Goal: Communication & Community: Answer question/provide support

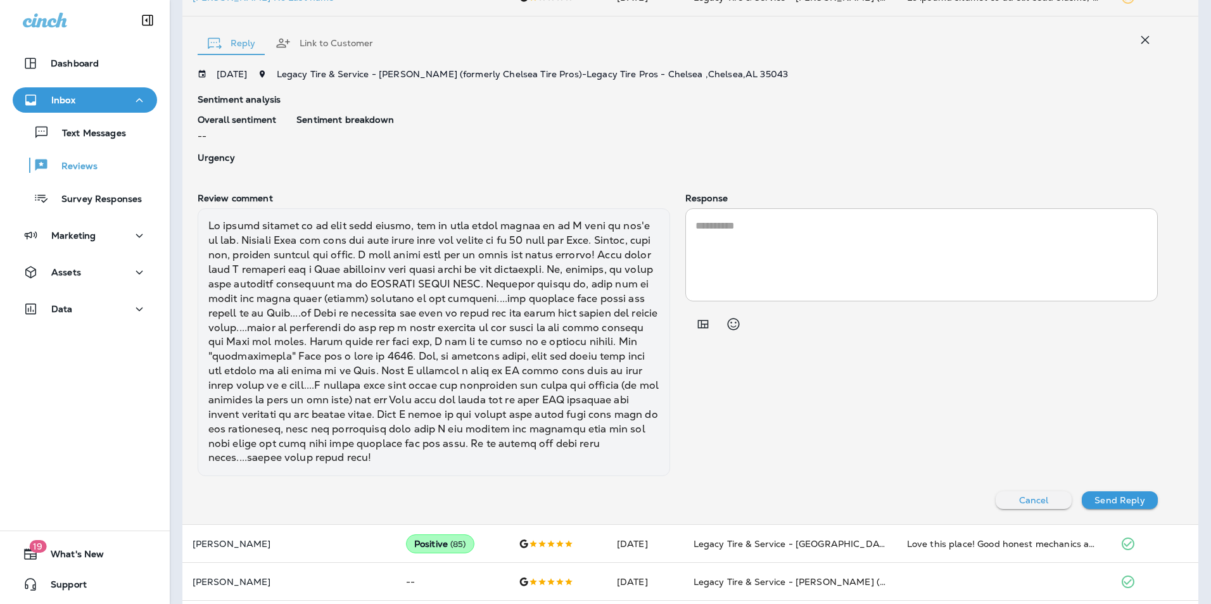
scroll to position [362, 0]
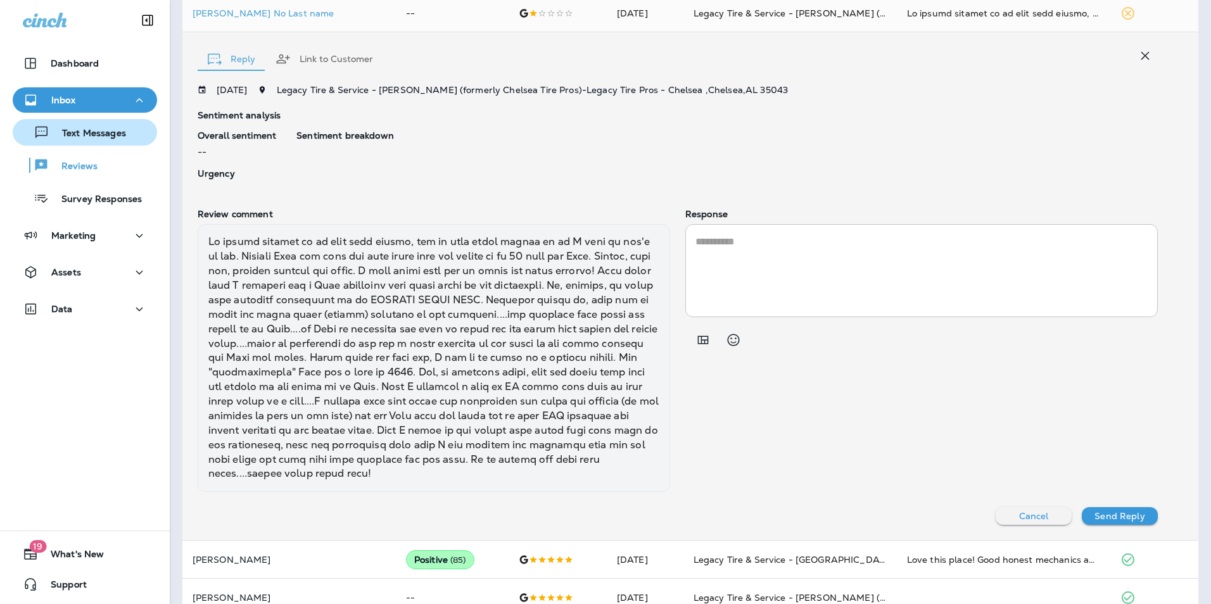
click at [98, 139] on p "Text Messages" at bounding box center [87, 134] width 77 height 12
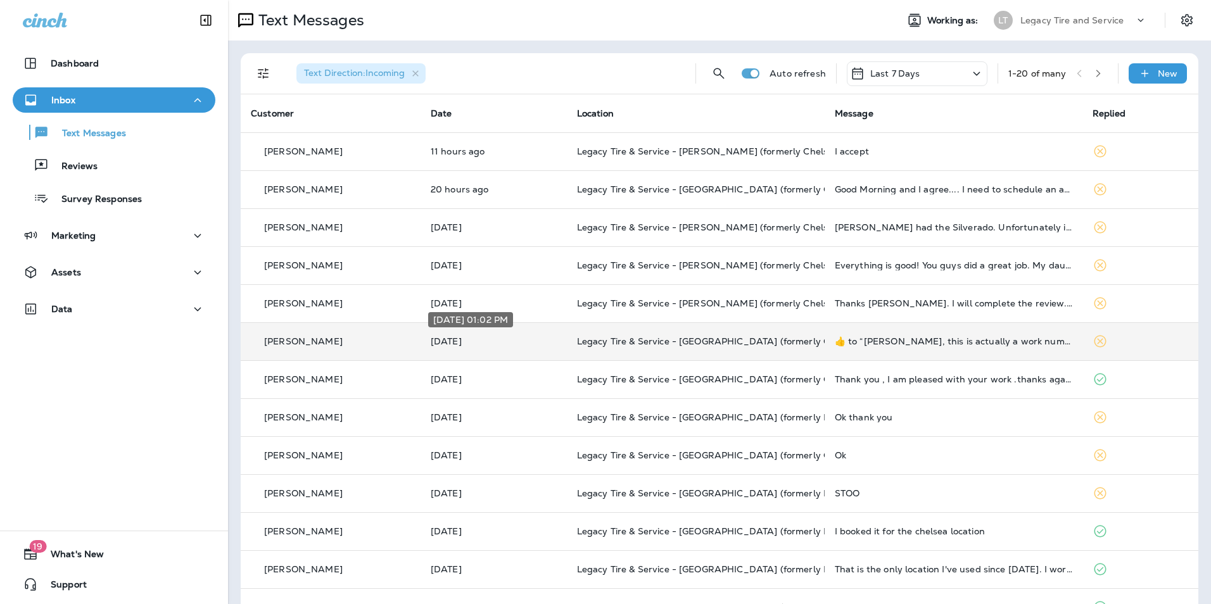
click at [511, 336] on p "[DATE]" at bounding box center [494, 341] width 126 height 10
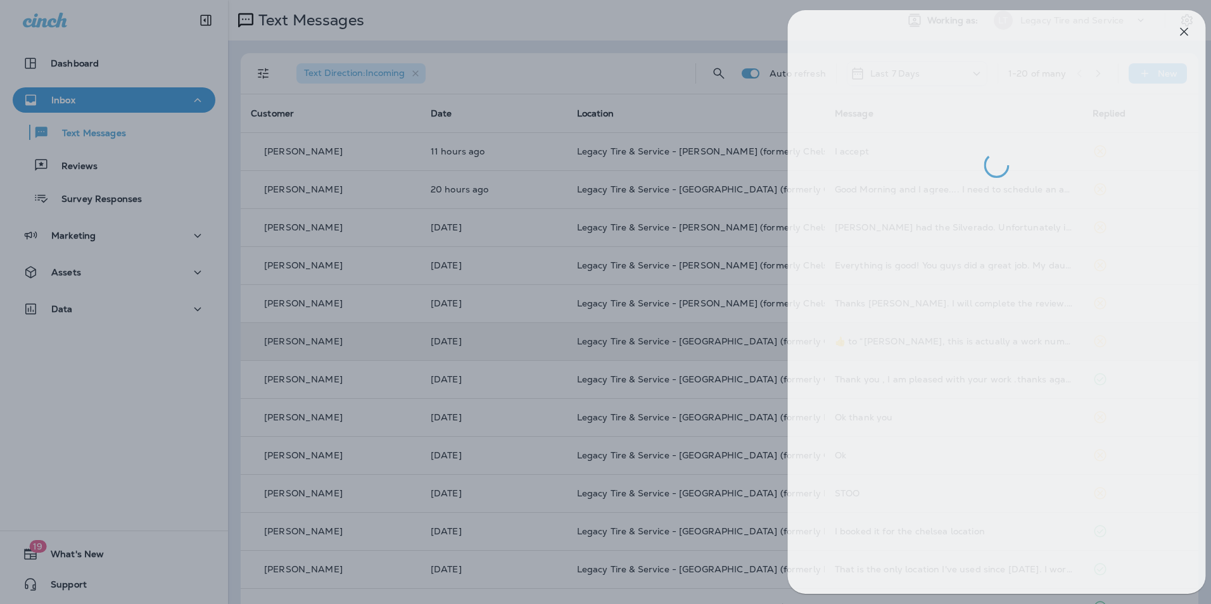
click at [511, 336] on div at bounding box center [616, 302] width 1211 height 604
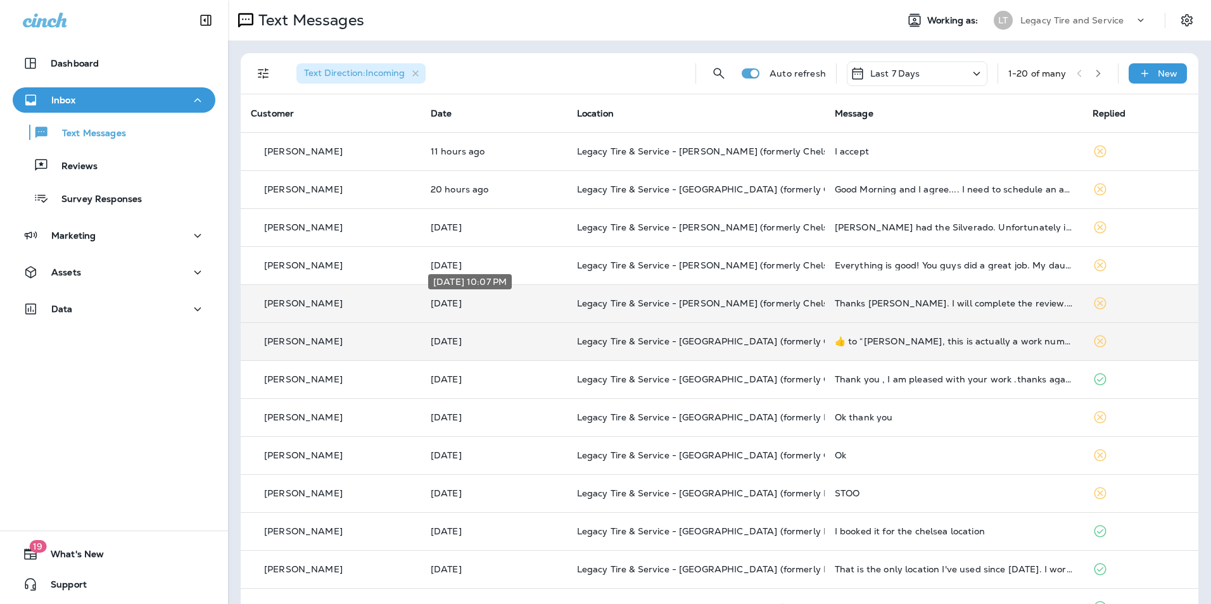
click at [513, 303] on p "[DATE]" at bounding box center [494, 303] width 126 height 10
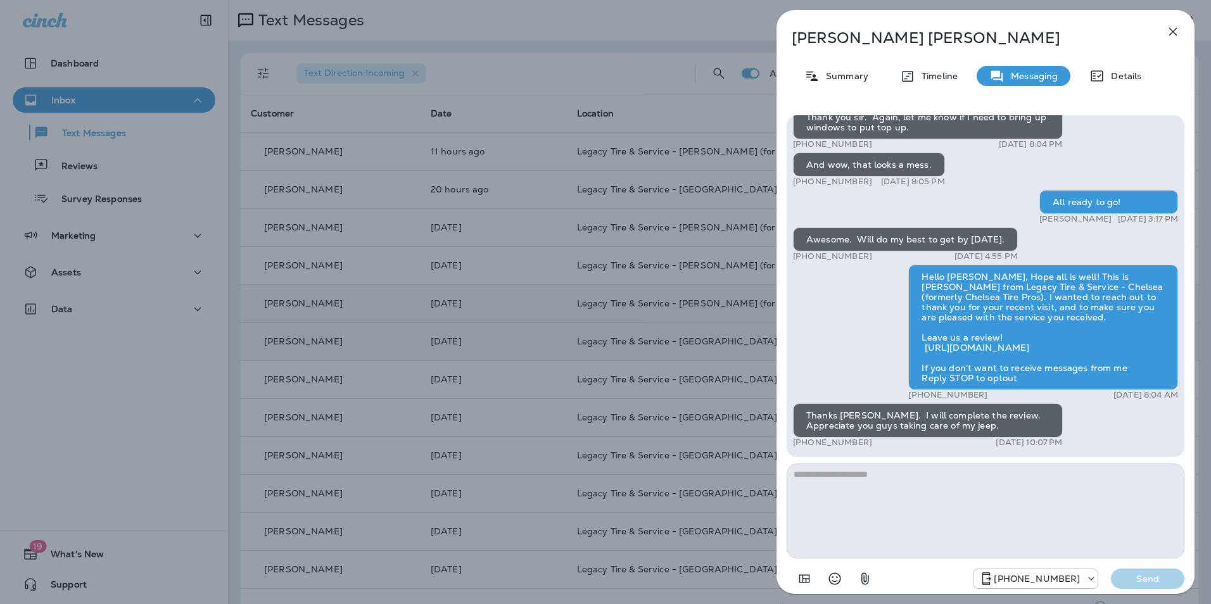
click at [513, 303] on div "[PERSON_NAME] Summary Timeline Messaging Details TEST [PERSON_NAME] N [DATE] 7:…" at bounding box center [605, 302] width 1211 height 604
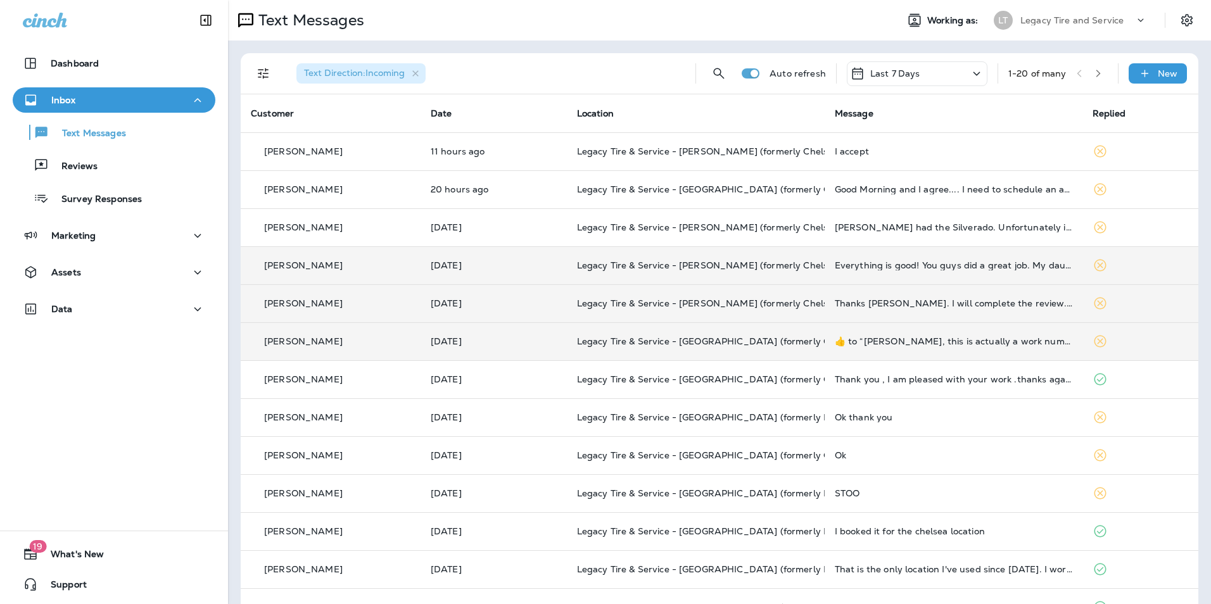
click at [511, 275] on td "[DATE]" at bounding box center [494, 265] width 146 height 38
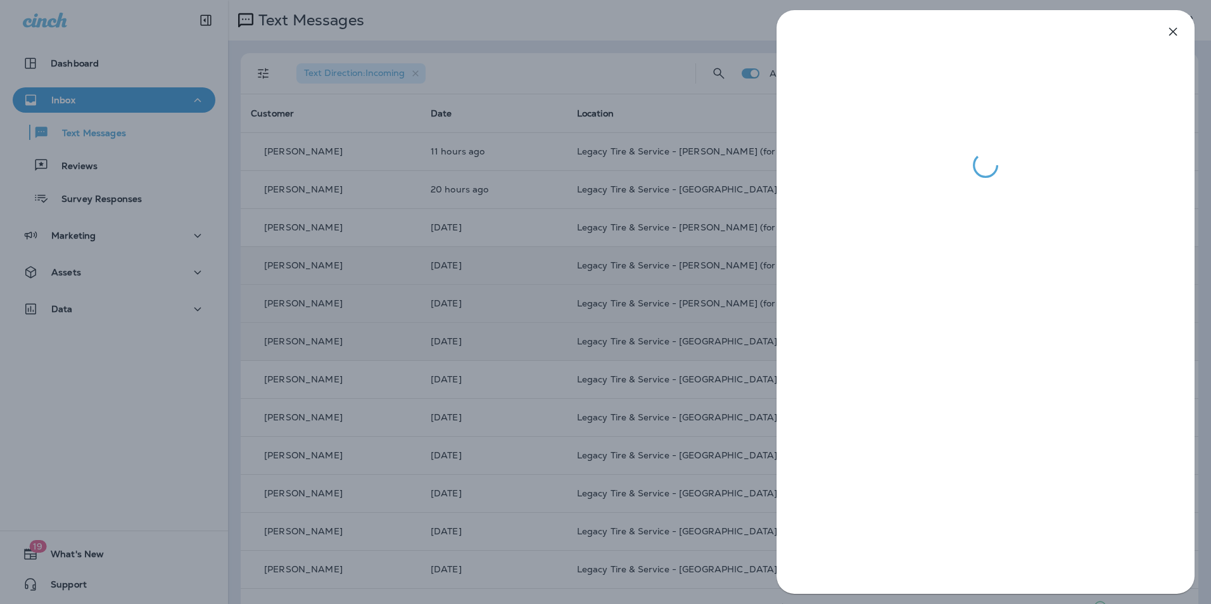
click at [511, 275] on div at bounding box center [605, 302] width 1211 height 604
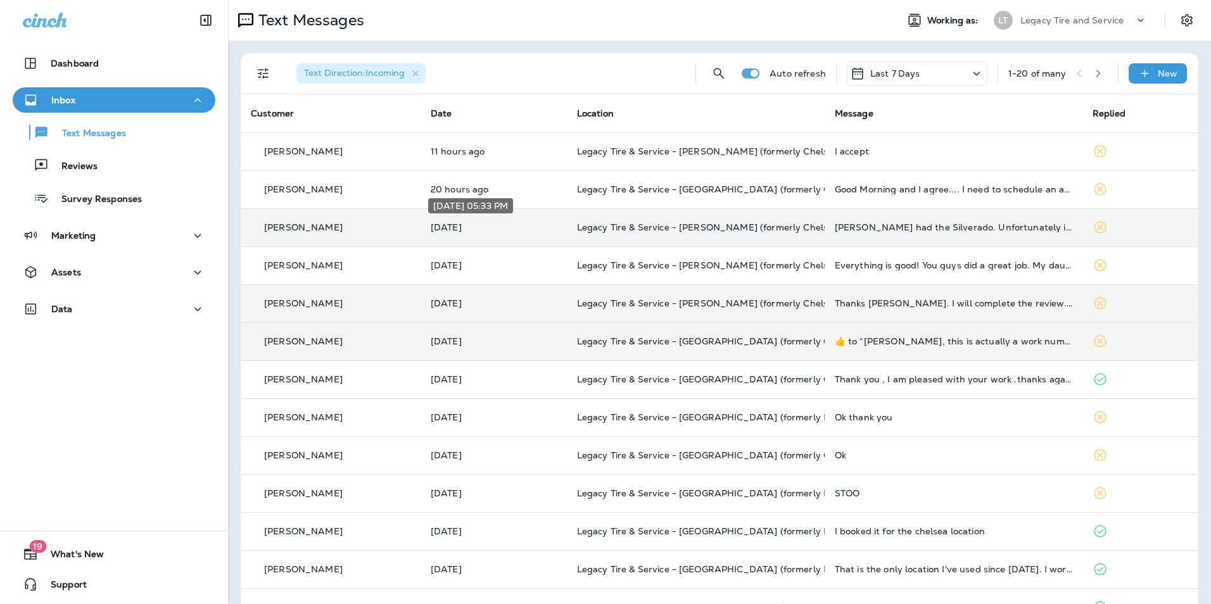
click at [511, 226] on p "[DATE]" at bounding box center [494, 227] width 126 height 10
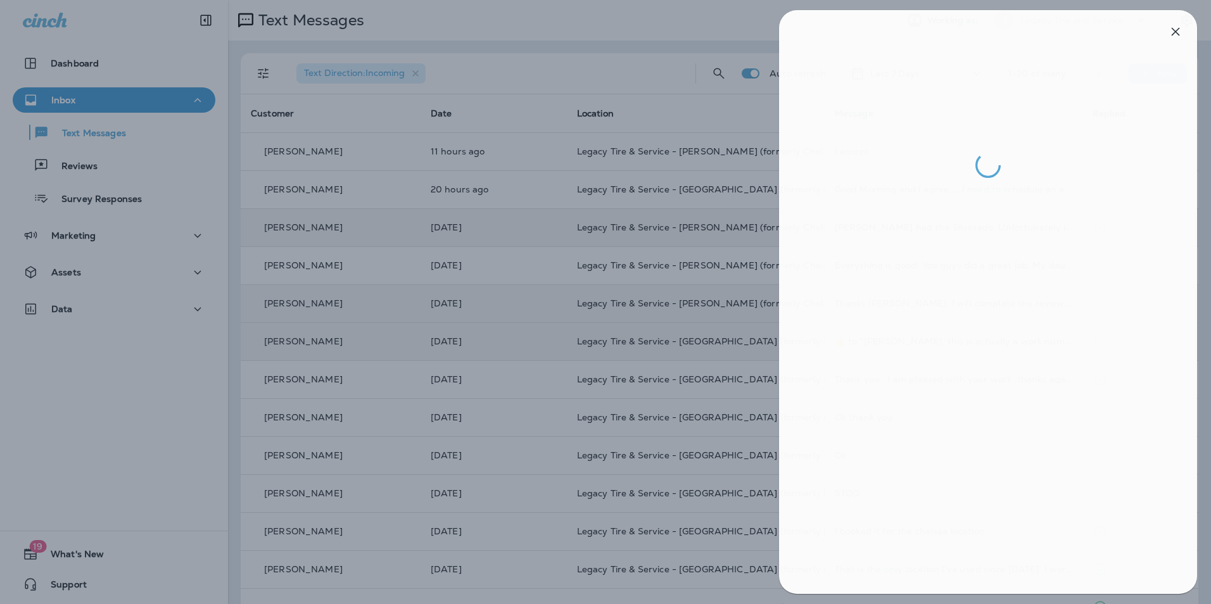
click at [680, 188] on div at bounding box center [608, 302] width 1211 height 604
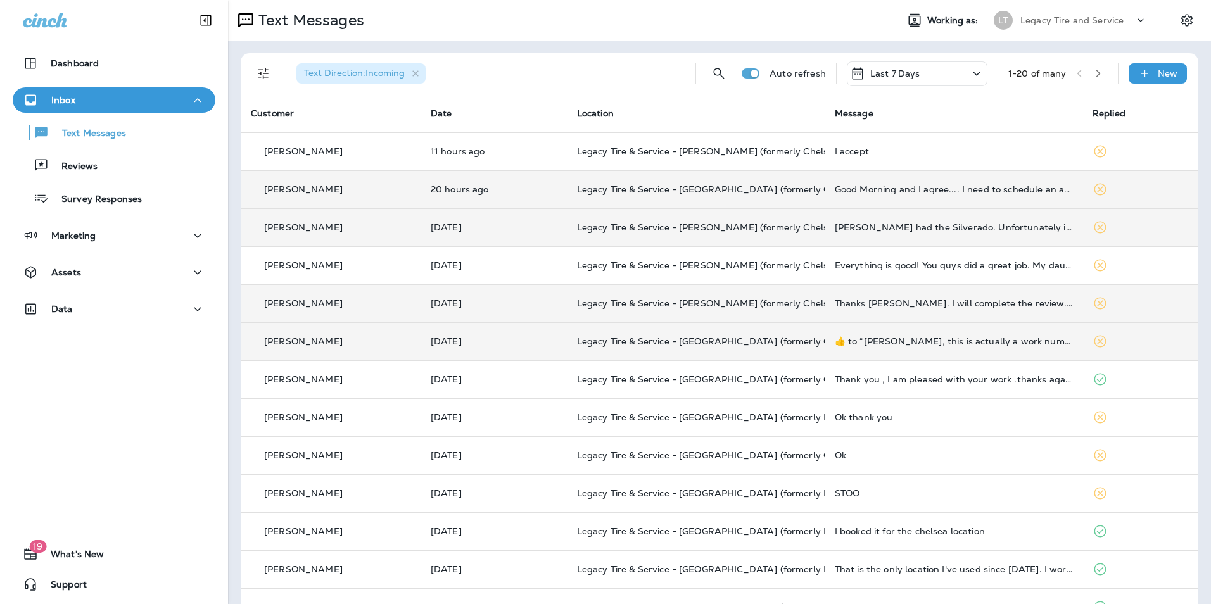
click at [374, 193] on div "[PERSON_NAME]" at bounding box center [331, 189] width 160 height 13
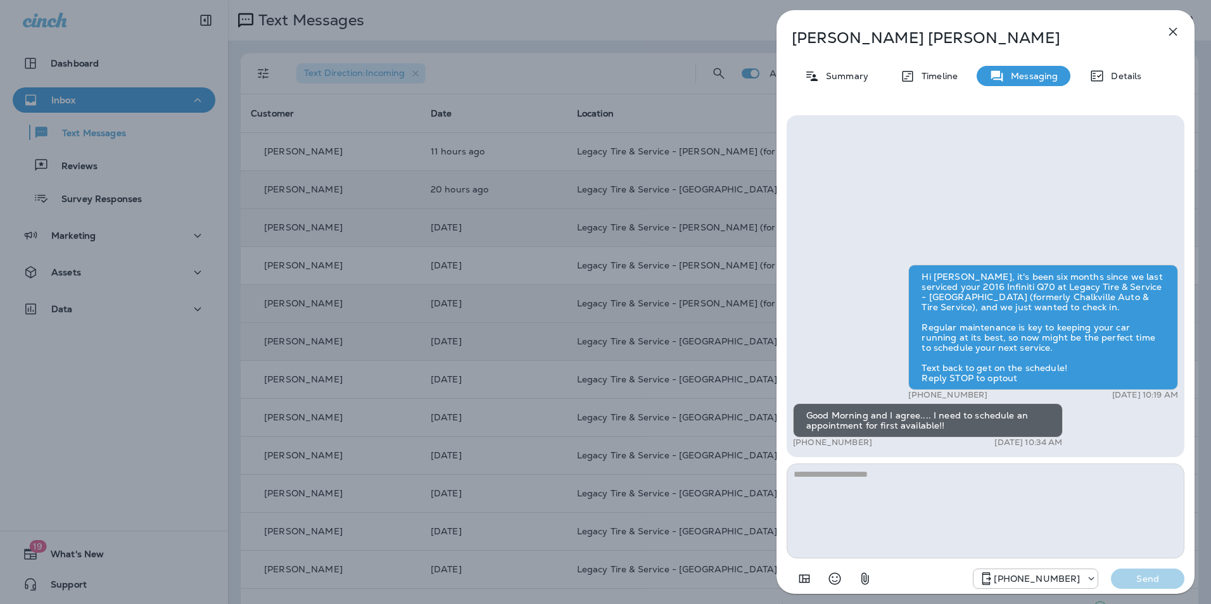
click at [374, 193] on div "[PERSON_NAME] Summary Timeline Messaging Details Hi [PERSON_NAME], it's been si…" at bounding box center [605, 302] width 1211 height 604
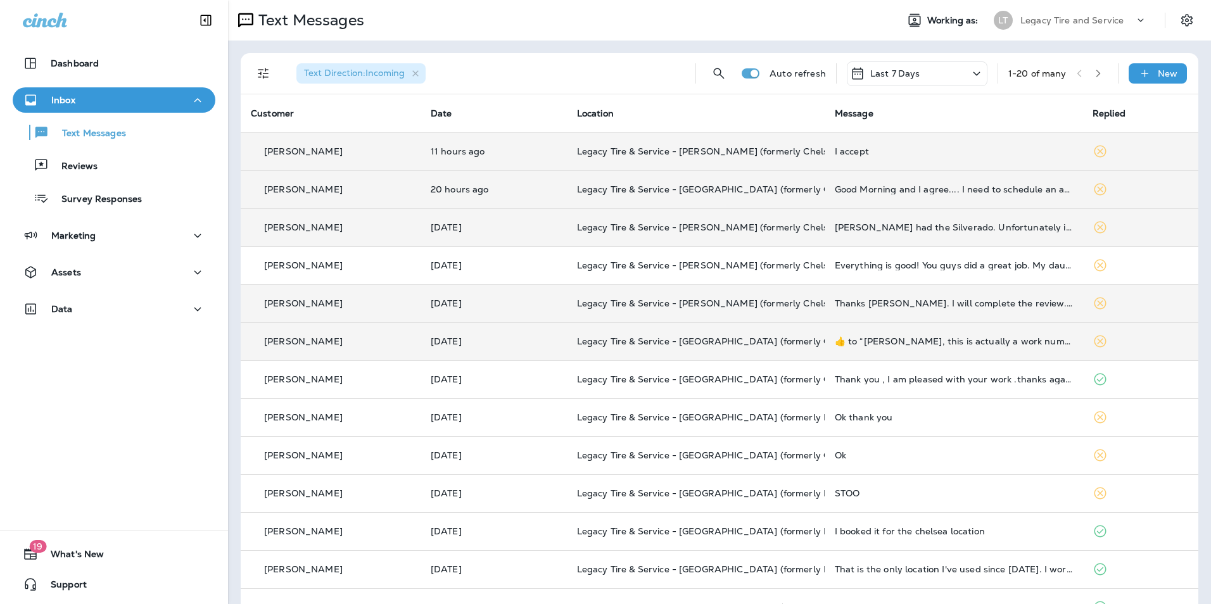
click at [366, 146] on div "[PERSON_NAME]" at bounding box center [331, 151] width 160 height 13
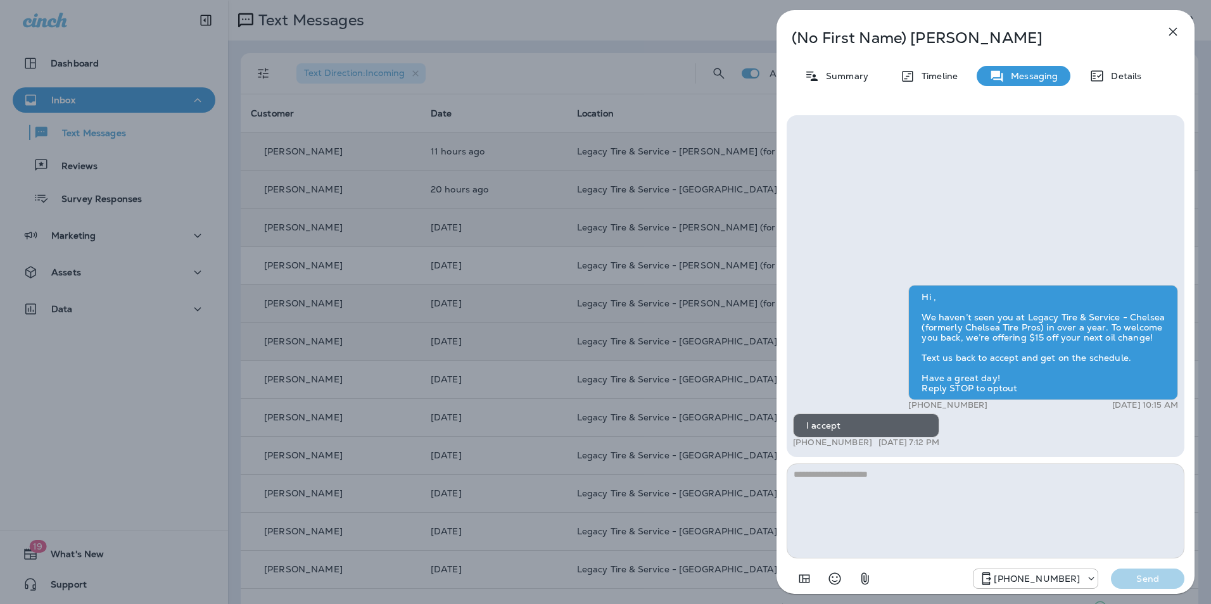
click at [852, 502] on textarea at bounding box center [986, 511] width 398 height 95
type textarea "**********"
click at [1151, 576] on p "Send" at bounding box center [1147, 578] width 53 height 11
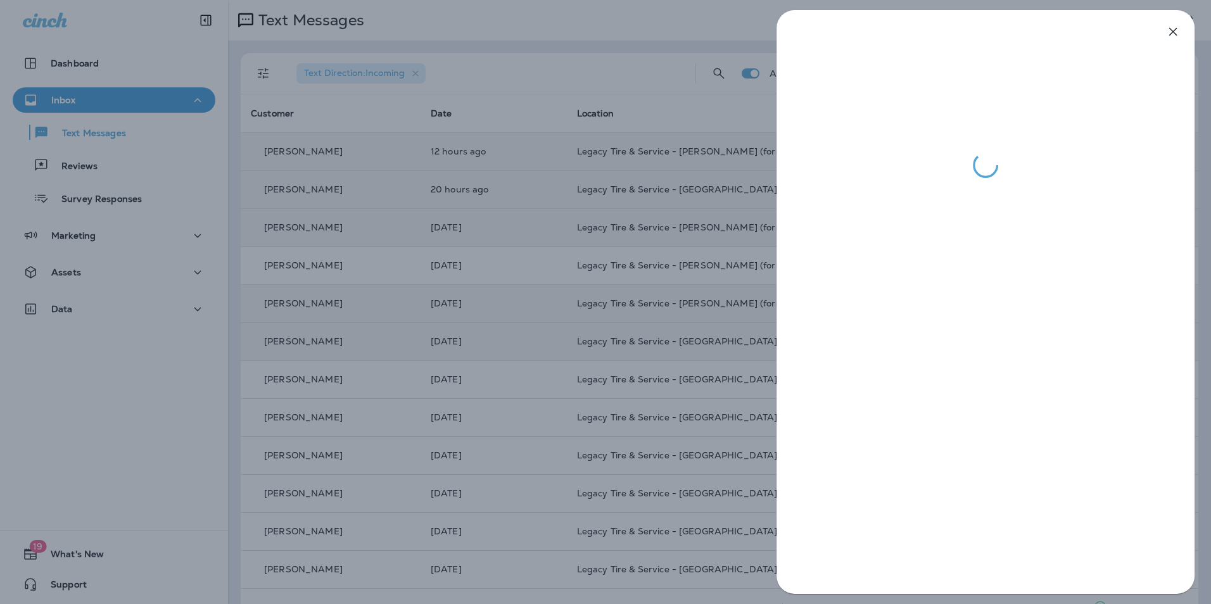
click at [312, 242] on div at bounding box center [605, 302] width 1211 height 604
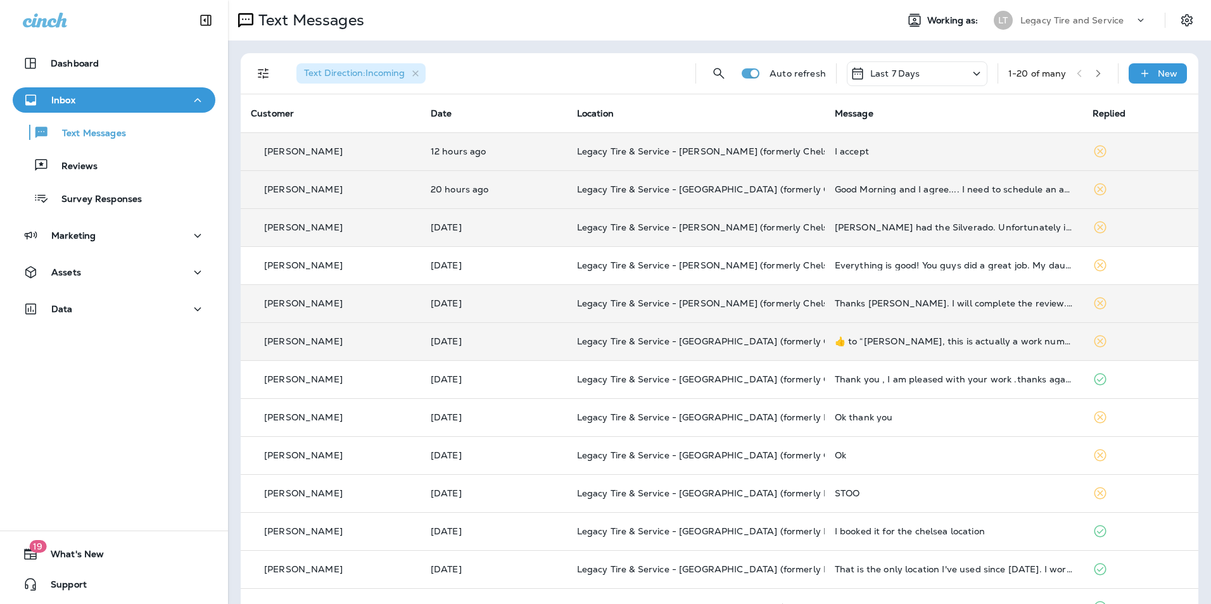
click at [106, 164] on div at bounding box center [605, 302] width 1211 height 604
click at [105, 164] on div "Reviews" at bounding box center [114, 165] width 193 height 19
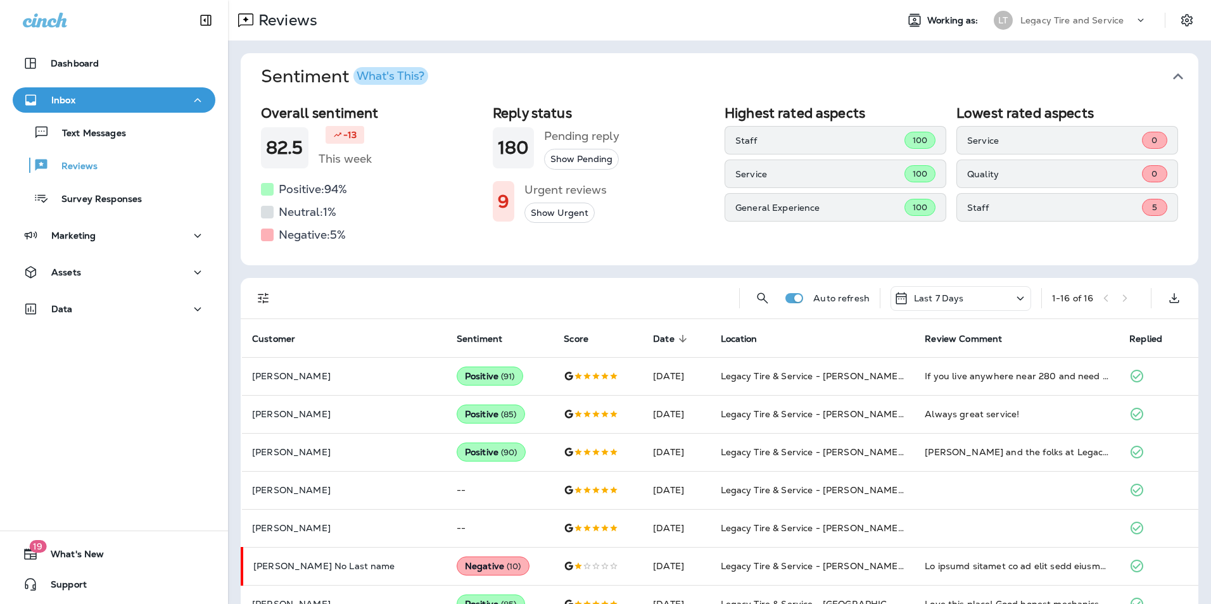
scroll to position [63, 0]
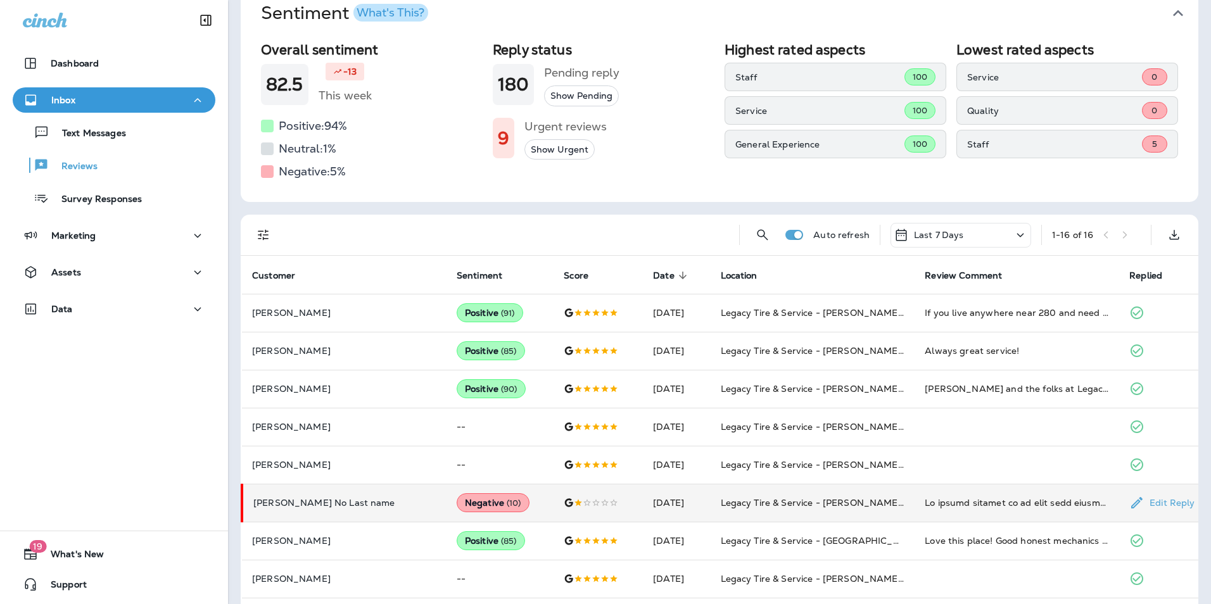
click at [359, 515] on td "[PERSON_NAME] No Last name" at bounding box center [344, 503] width 205 height 38
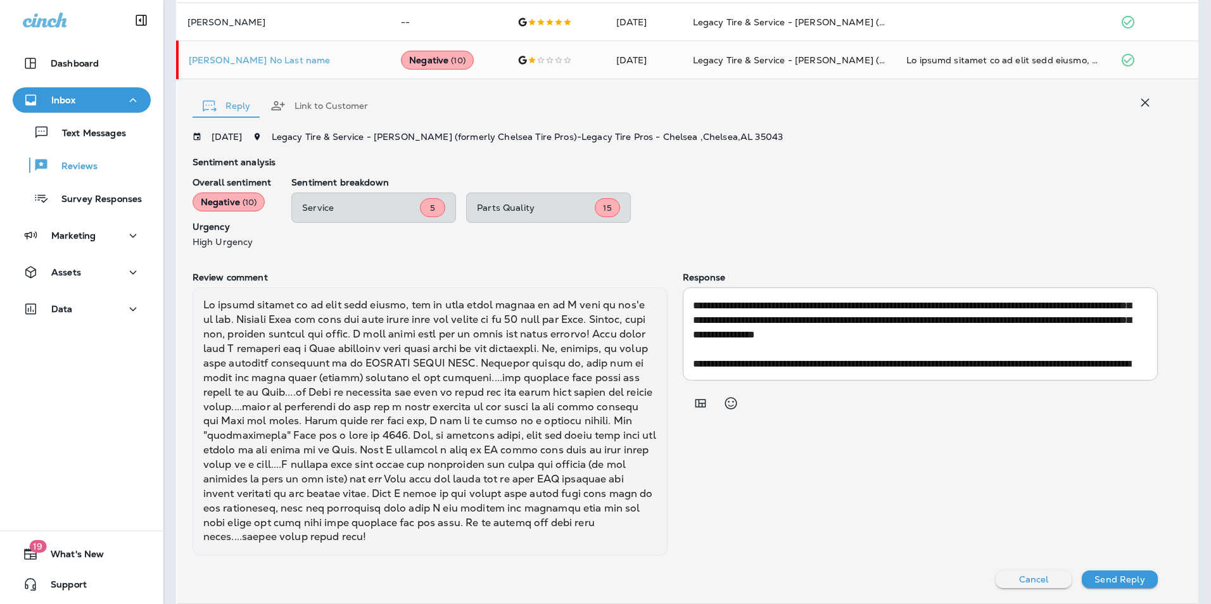
scroll to position [0, 0]
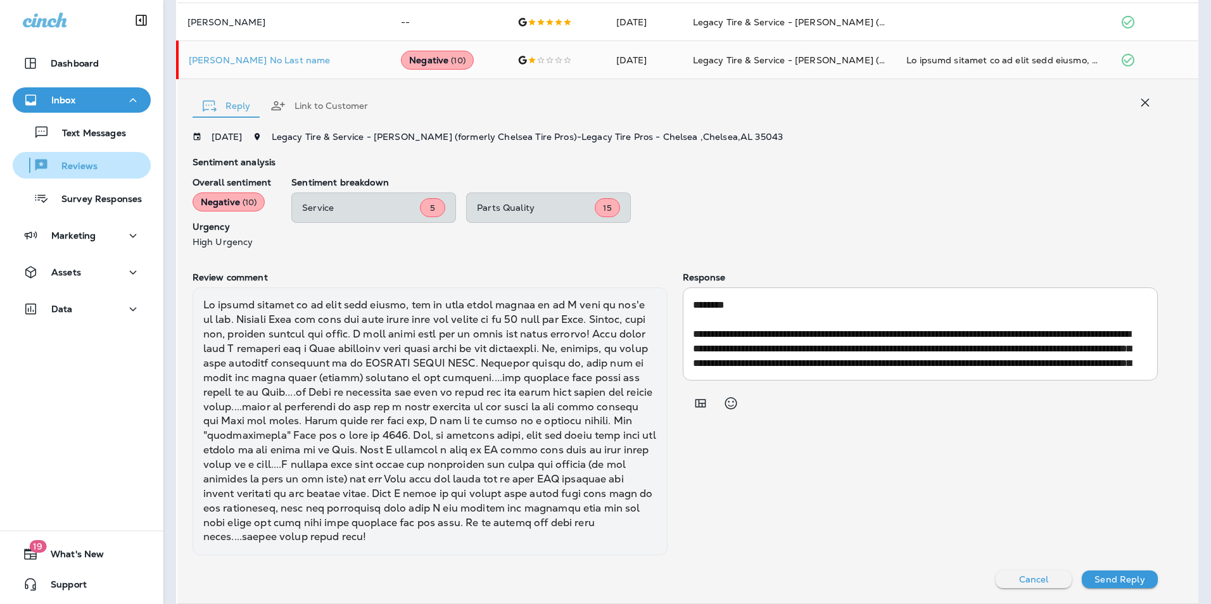
click at [84, 159] on div "Reviews" at bounding box center [58, 165] width 80 height 19
click at [292, 71] on td "[PERSON_NAME] No Last name" at bounding box center [284, 60] width 214 height 38
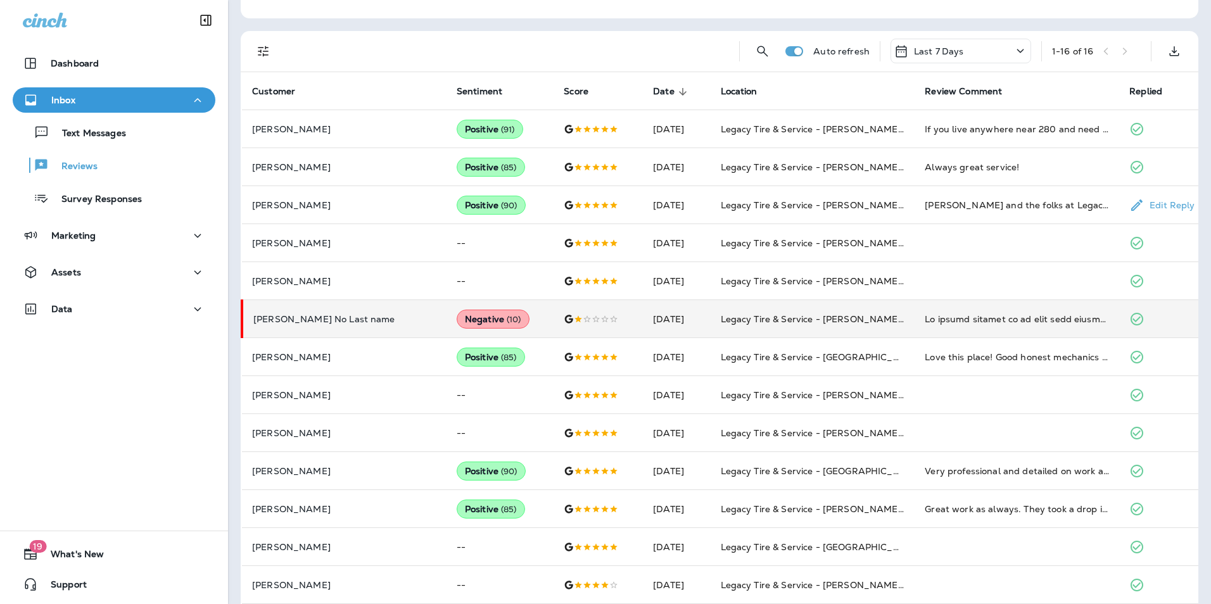
scroll to position [183, 0]
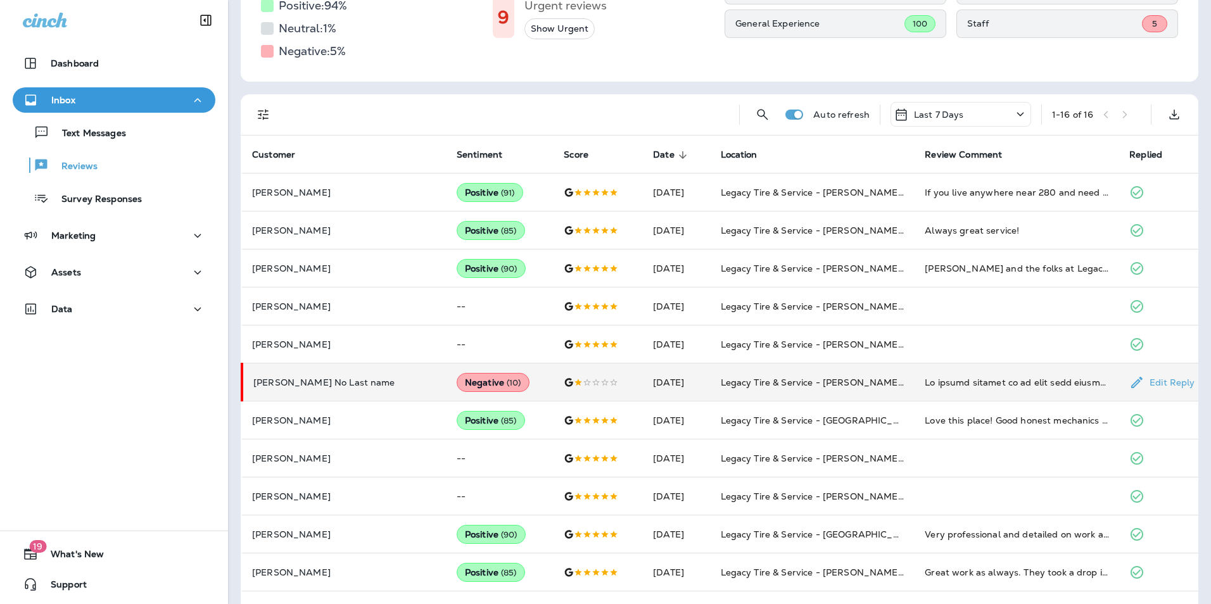
click at [337, 379] on p "[PERSON_NAME] No Last name" at bounding box center [344, 383] width 183 height 10
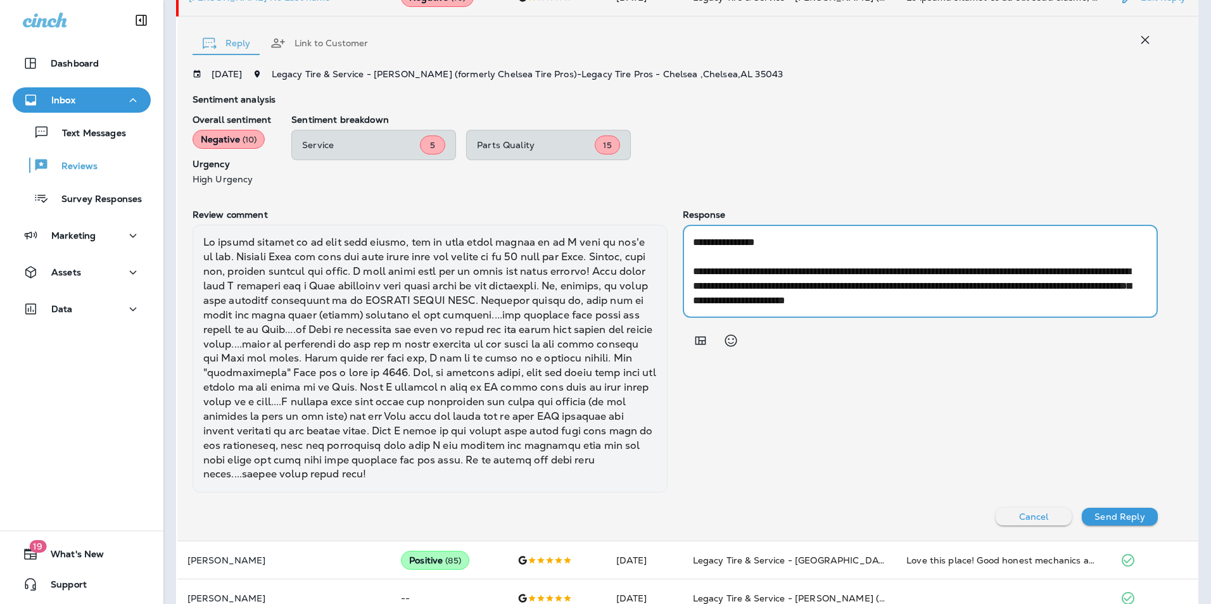
scroll to position [0, 0]
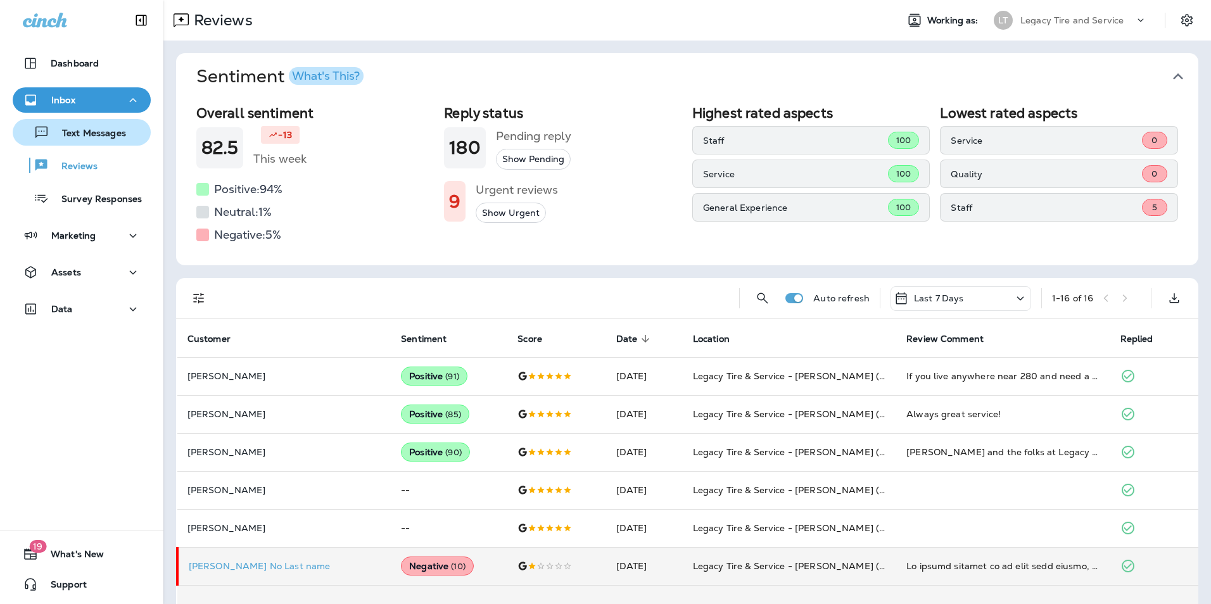
click at [105, 136] on p "Text Messages" at bounding box center [87, 134] width 77 height 12
